Goal: Task Accomplishment & Management: Use online tool/utility

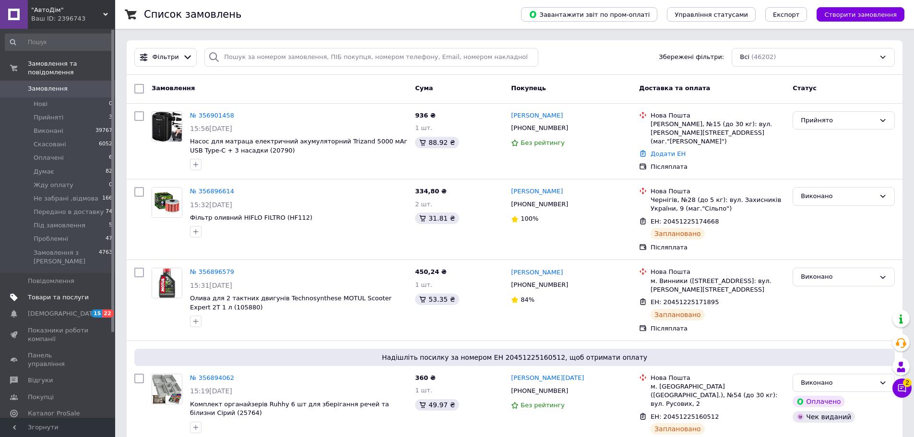
click at [56, 293] on span "Товари та послуги" at bounding box center [58, 297] width 61 height 9
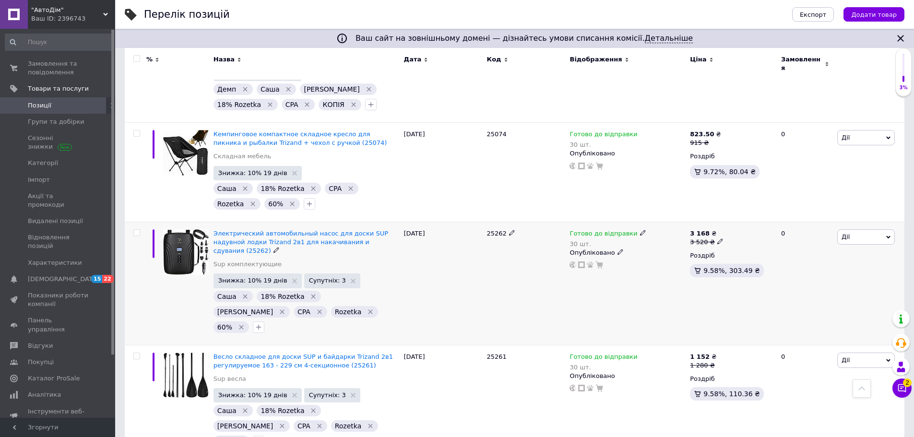
scroll to position [576, 0]
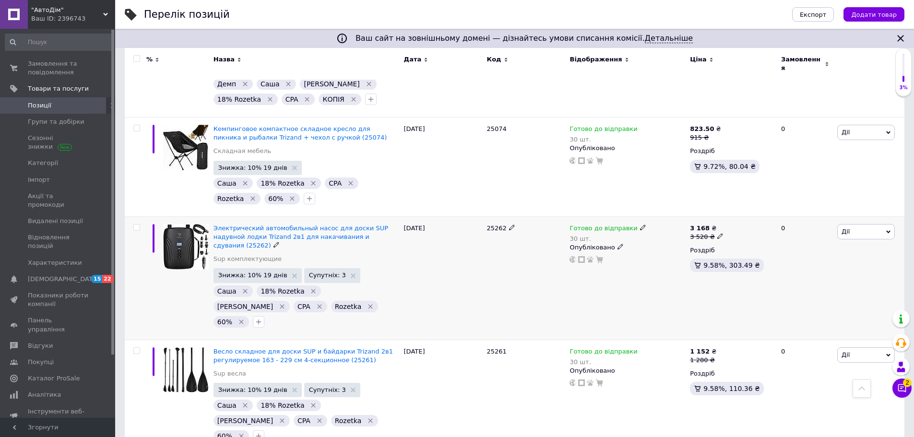
click at [500, 225] on span "25262" at bounding box center [497, 228] width 20 height 7
copy span "25262"
click at [251, 272] on span "Знижка: 10% 19 днів" at bounding box center [252, 275] width 69 height 6
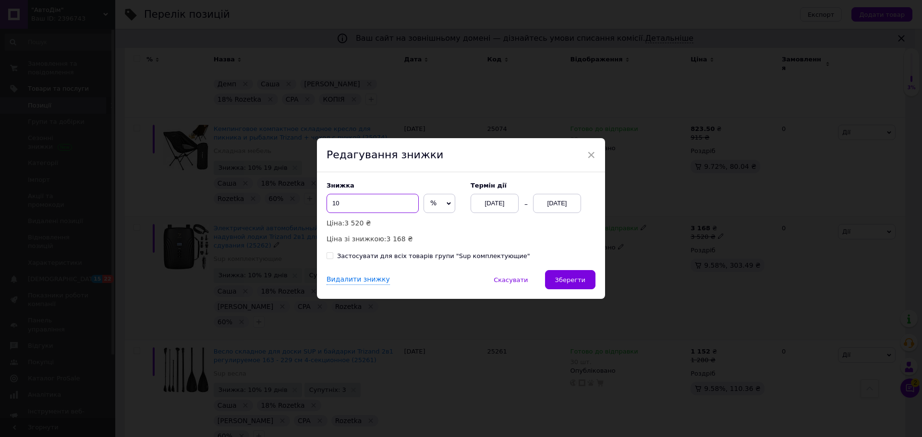
click at [390, 210] on input "10" at bounding box center [372, 203] width 92 height 19
type input "15"
click at [569, 277] on span "Зберегти" at bounding box center [570, 280] width 30 height 7
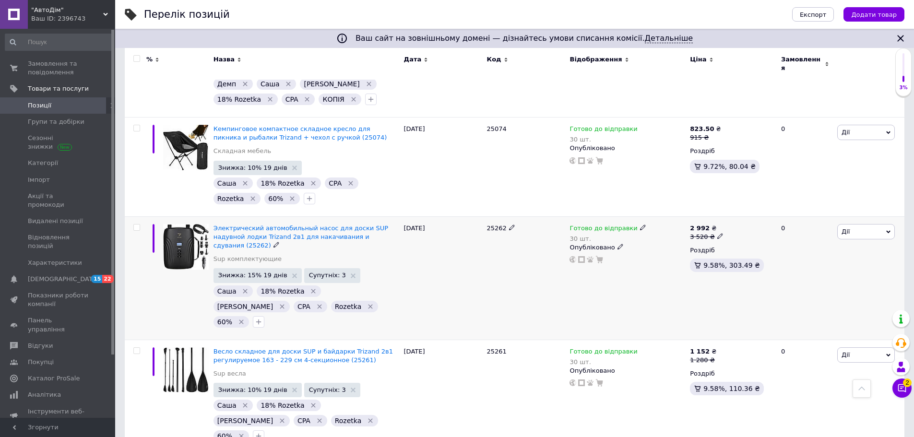
click at [310, 288] on icon "Видалити мітку" at bounding box center [314, 292] width 8 height 8
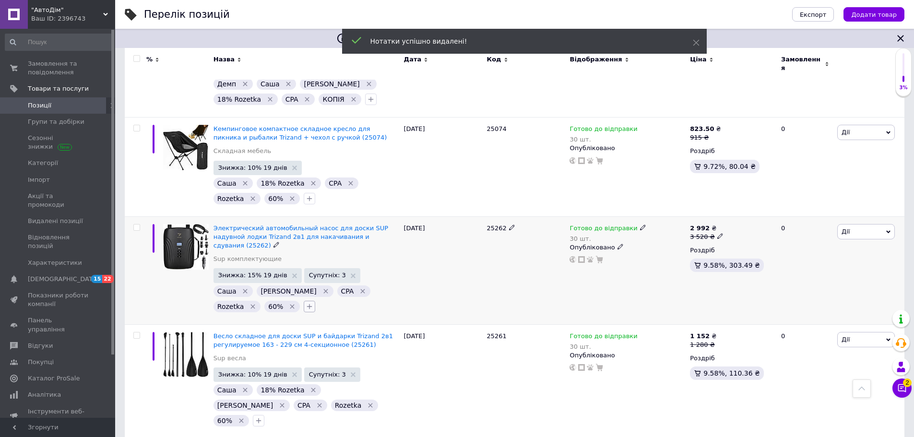
click at [306, 303] on icon "button" at bounding box center [310, 307] width 8 height 8
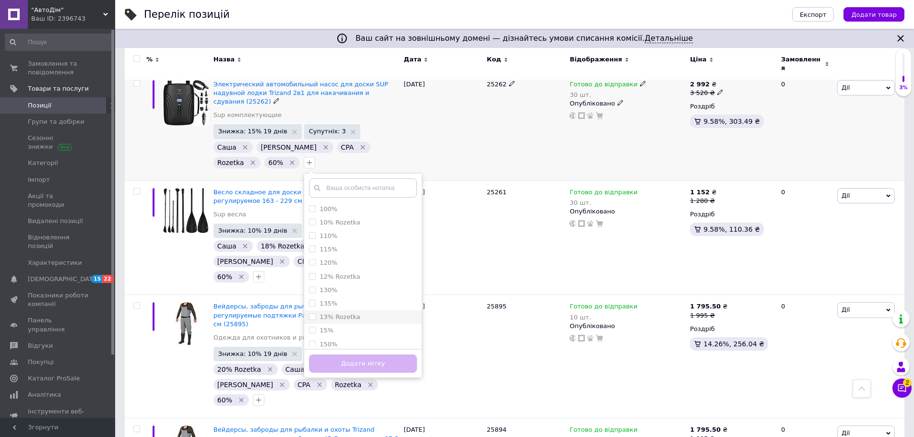
click at [320, 313] on label "13% Rozetka" at bounding box center [340, 316] width 41 height 7
checkbox input "true"
click at [309, 355] on button "Додати мітку" at bounding box center [363, 364] width 108 height 19
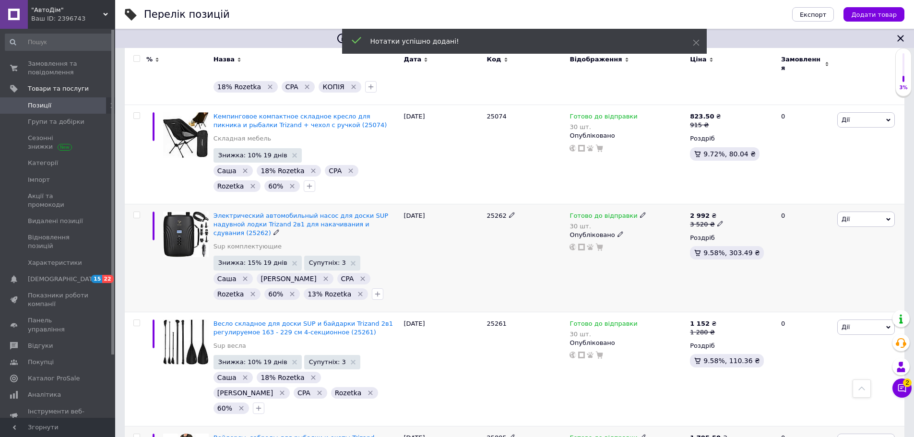
scroll to position [576, 0]
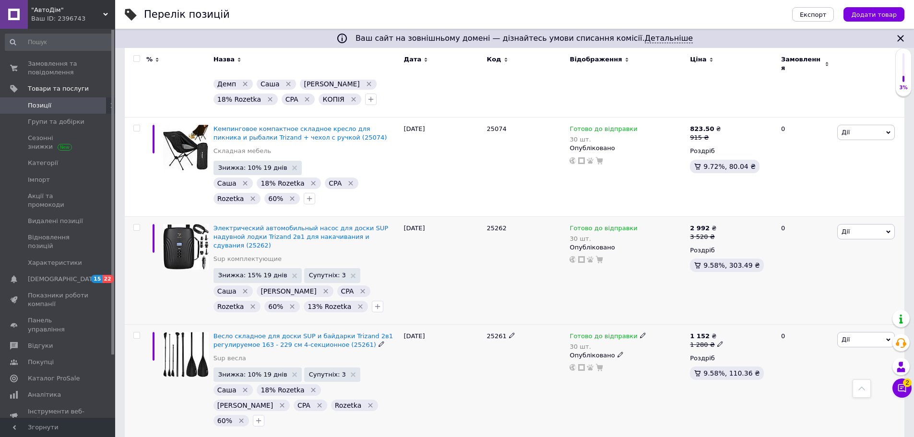
click at [486, 325] on div "25261" at bounding box center [526, 382] width 83 height 115
click at [488, 333] on span "25261" at bounding box center [497, 336] width 20 height 7
copy div "25261"
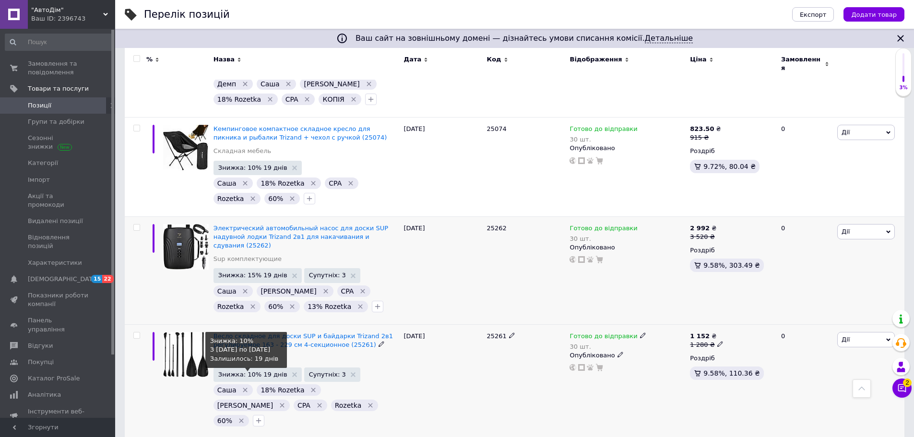
click at [253, 372] on span "Знижка: 10% 19 днів" at bounding box center [252, 375] width 69 height 6
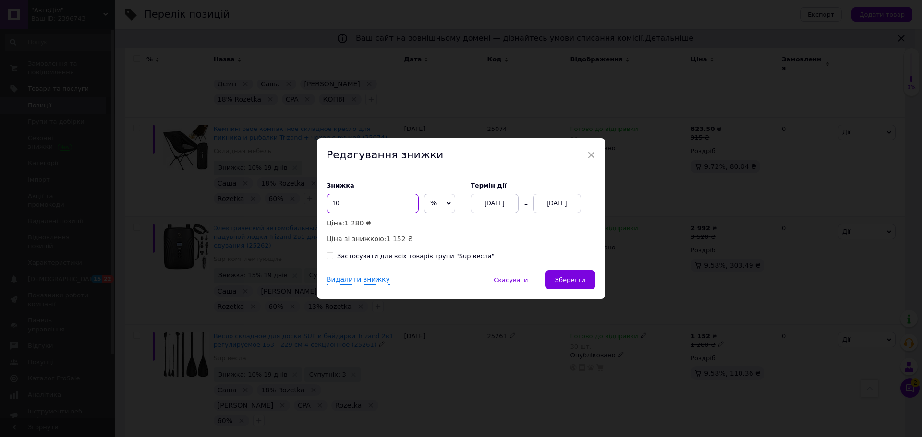
click at [368, 208] on input "10" at bounding box center [372, 203] width 92 height 19
click at [589, 151] on span "×" at bounding box center [591, 155] width 9 height 16
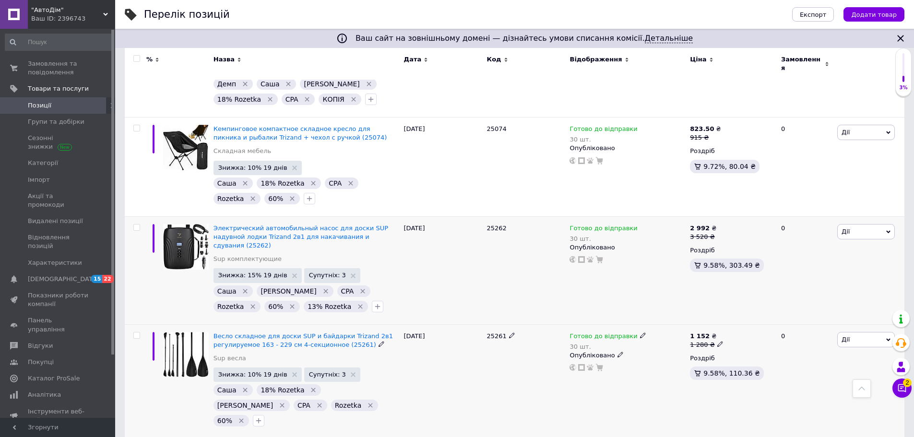
click at [493, 333] on span "25261" at bounding box center [497, 336] width 20 height 7
copy span "25261"
click at [257, 372] on span "Знижка: 10% 19 днів" at bounding box center [252, 375] width 69 height 6
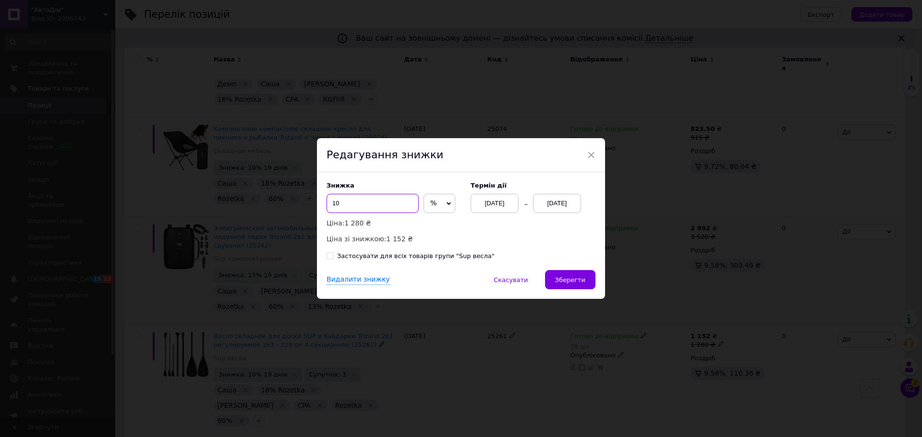
click at [388, 204] on input "10" at bounding box center [372, 203] width 92 height 19
type input "15"
click at [560, 277] on span "Зберегти" at bounding box center [570, 280] width 30 height 7
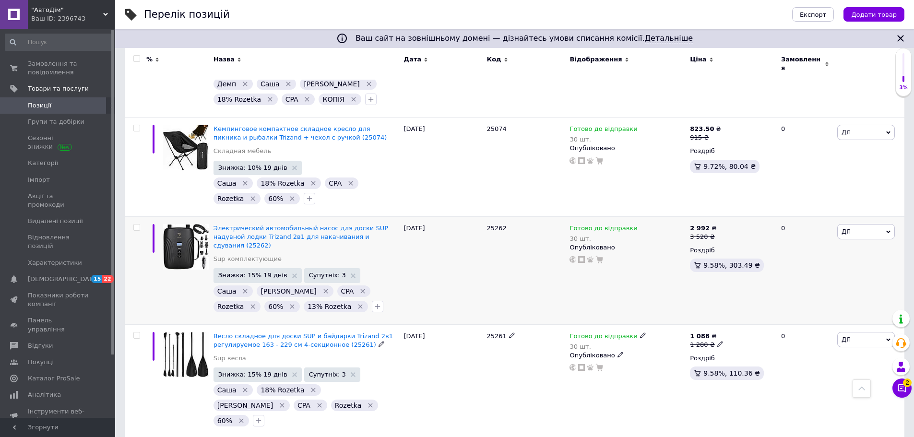
click at [312, 388] on icon "Видалити мітку" at bounding box center [314, 390] width 4 height 4
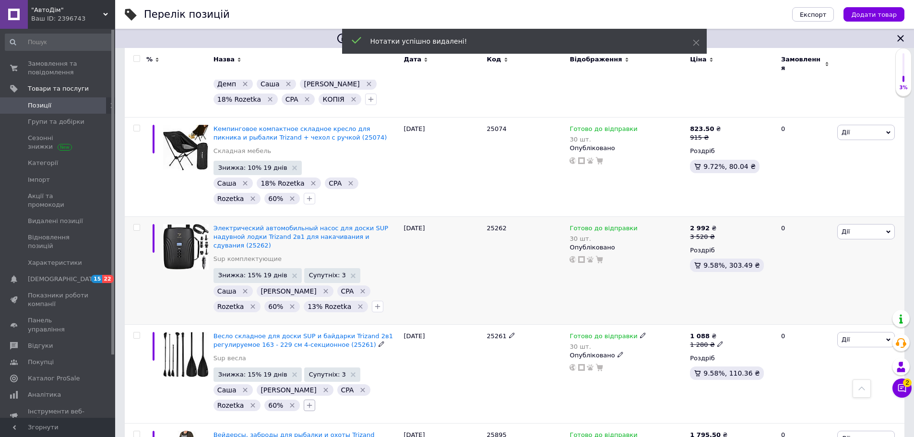
click at [306, 402] on icon "button" at bounding box center [310, 406] width 8 height 8
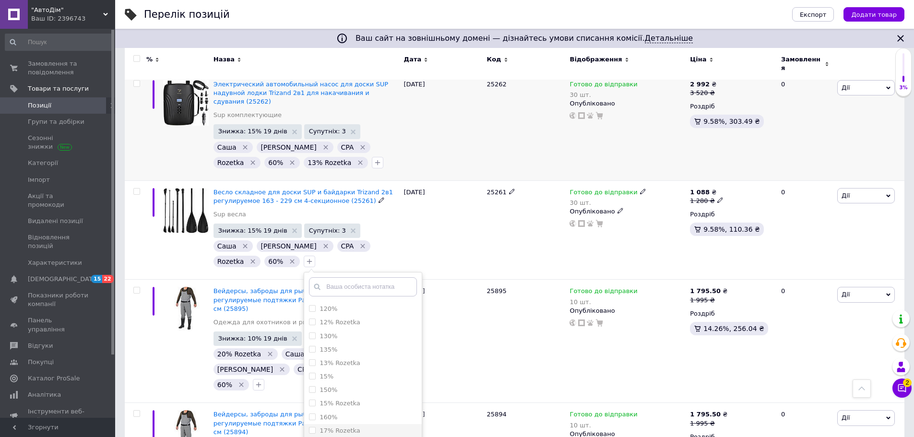
scroll to position [48, 0]
click at [320, 365] on label "13% Rozetka" at bounding box center [340, 368] width 41 height 7
checkbox input "true"
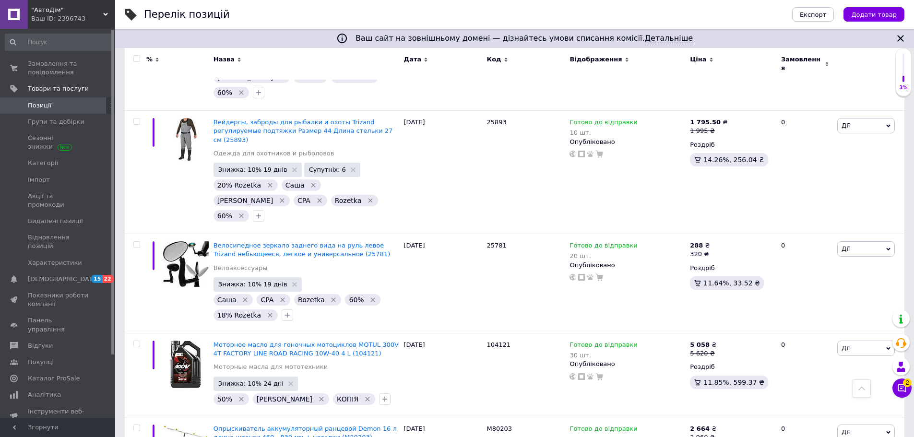
scroll to position [1152, 0]
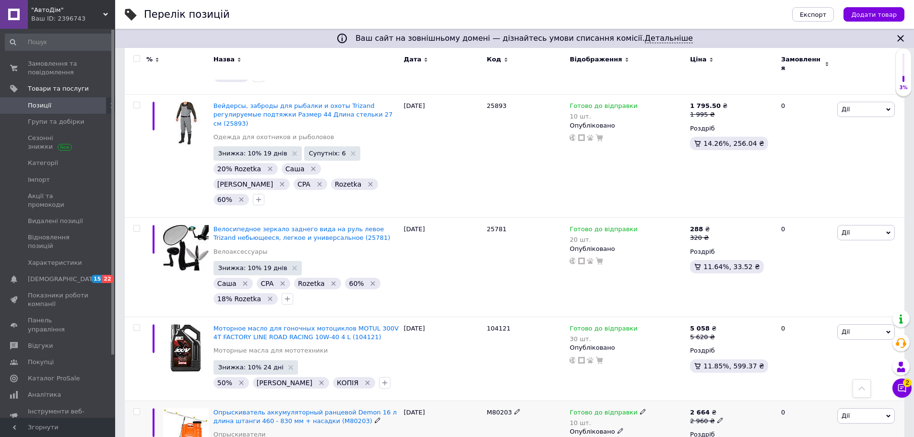
click at [494, 409] on span "M80203" at bounding box center [499, 412] width 25 height 7
copy span "M80203"
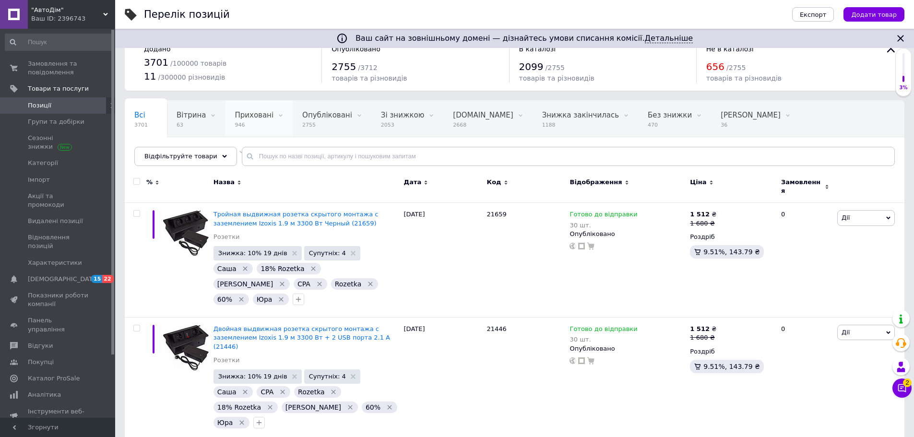
scroll to position [0, 0]
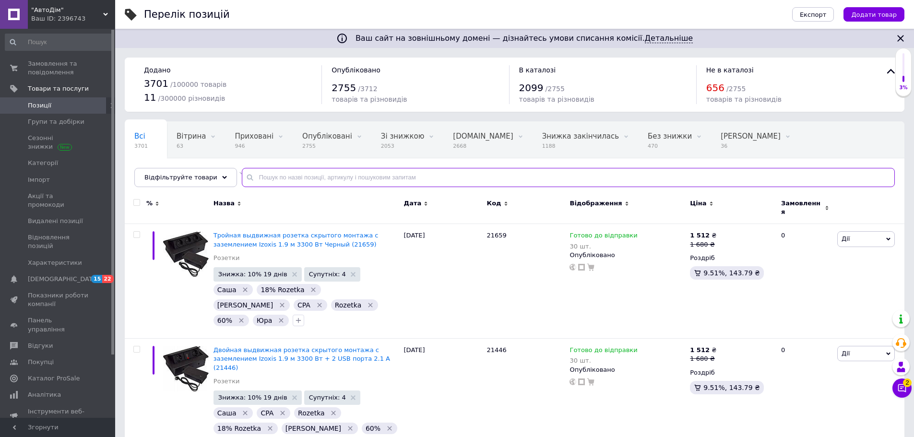
click at [266, 171] on input "text" at bounding box center [568, 177] width 653 height 19
paste input "S8799"
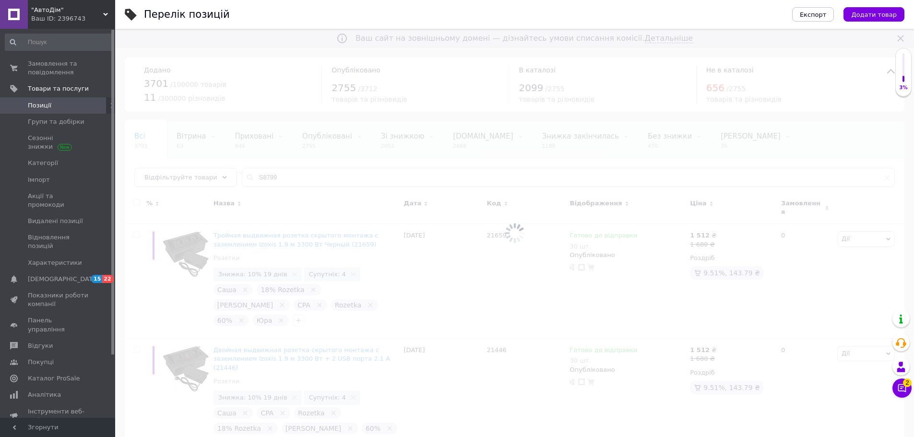
click at [248, 173] on div at bounding box center [514, 233] width 799 height 409
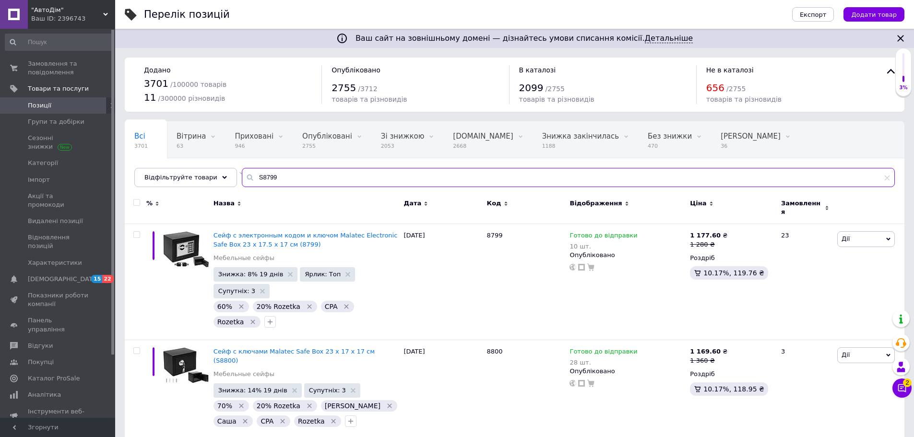
click at [250, 177] on input "S8799" at bounding box center [568, 177] width 653 height 19
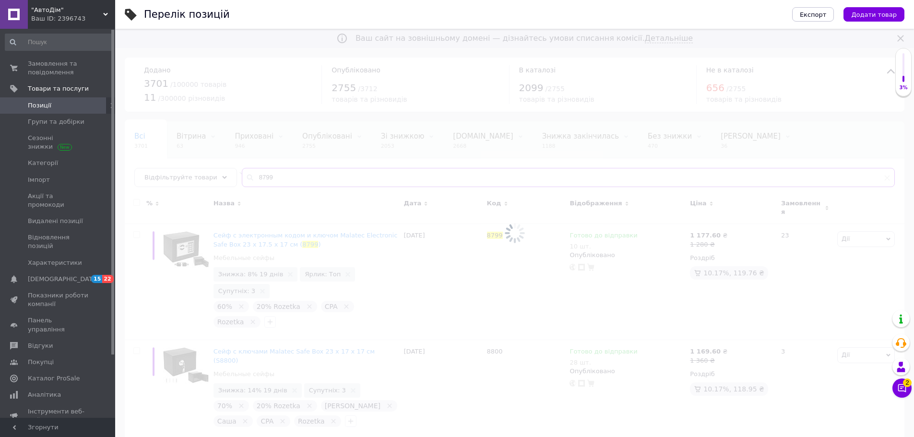
type input "8799"
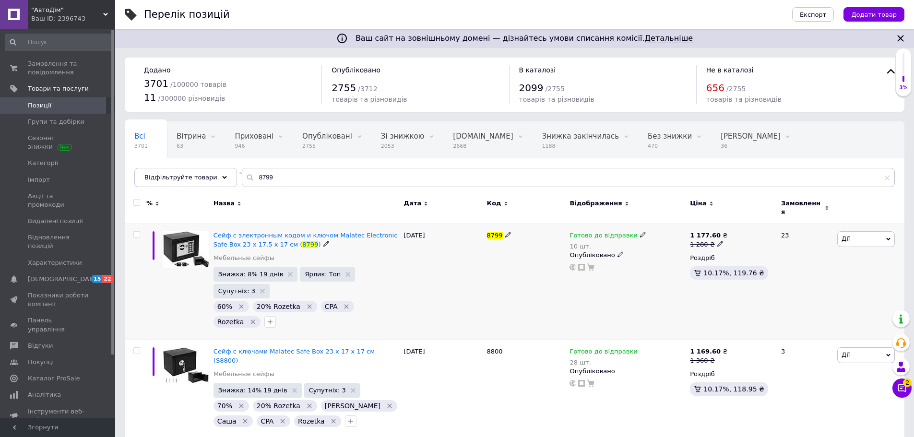
click at [496, 232] on span "8799" at bounding box center [495, 235] width 16 height 7
copy span "8799"
click at [294, 232] on span "Сейф с электронным кодом и ключом Malatec Electronic Safe Box 23 x 17.5 x 17 см…" at bounding box center [306, 240] width 184 height 16
click at [864, 235] on span "Дії" at bounding box center [867, 238] width 58 height 15
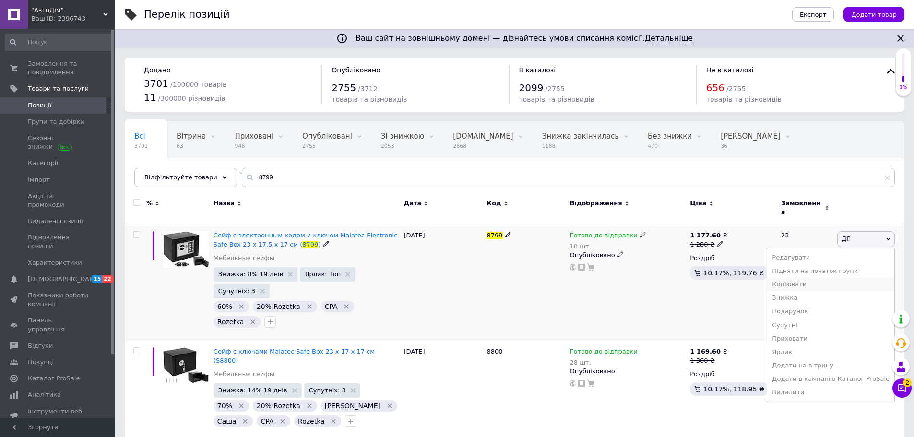
click at [803, 278] on li "Копіювати" at bounding box center [831, 284] width 127 height 13
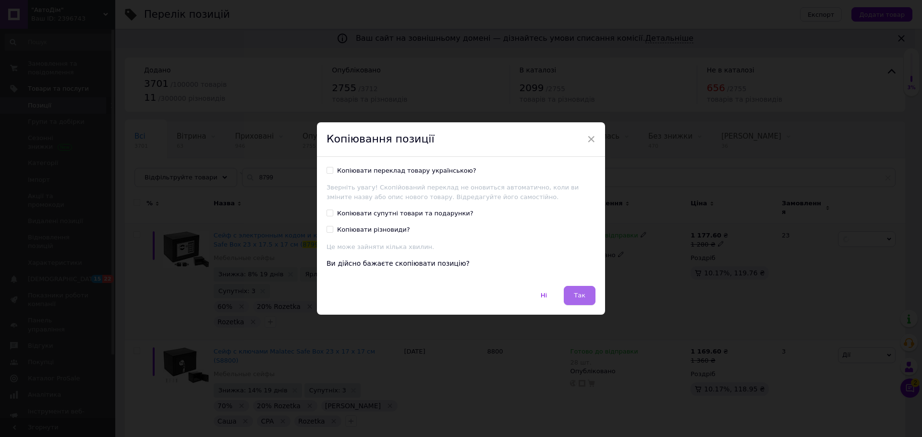
click at [582, 293] on span "Так" at bounding box center [580, 295] width 12 height 7
